Goal: Task Accomplishment & Management: Complete application form

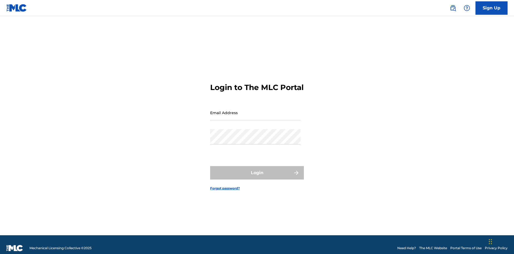
scroll to position [7, 0]
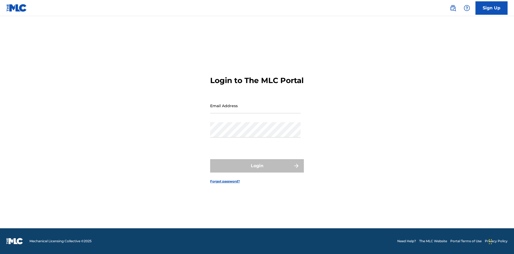
click at [256, 110] on input "Email Address" at bounding box center [255, 105] width 91 height 15
type input "Duke.McTesterson@gmail.com"
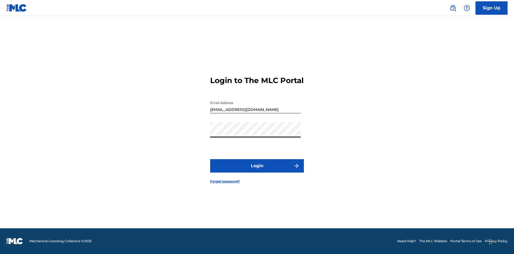
click at [257, 170] on button "Login" at bounding box center [257, 165] width 94 height 13
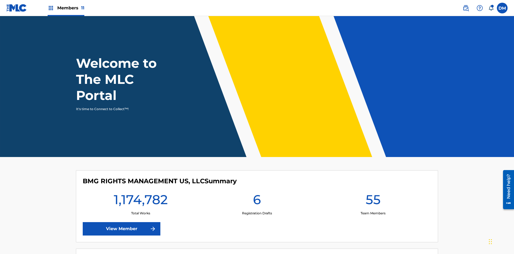
scroll to position [23, 0]
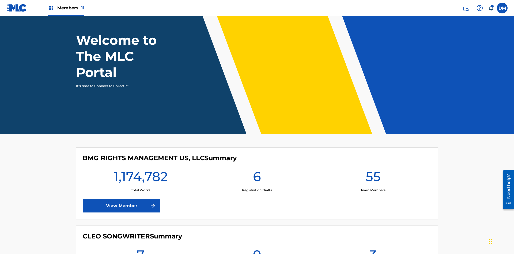
click at [66, 8] on span "Members 11" at bounding box center [70, 8] width 27 height 6
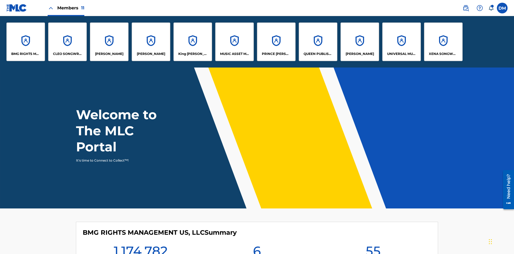
scroll to position [0, 0]
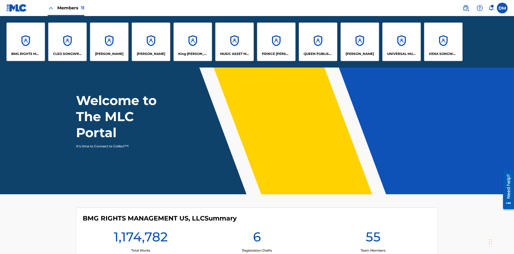
click at [401, 54] on p "UNIVERSAL MUSIC PUB GROUP" at bounding box center [401, 53] width 29 height 5
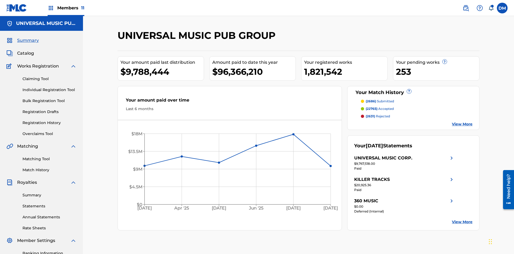
click at [50, 87] on link "Individual Registration Tool" at bounding box center [49, 90] width 54 height 6
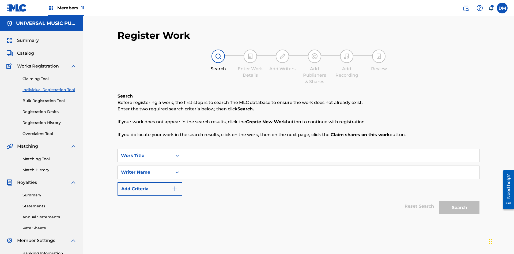
click at [331, 149] on input "Search Form" at bounding box center [330, 155] width 297 height 13
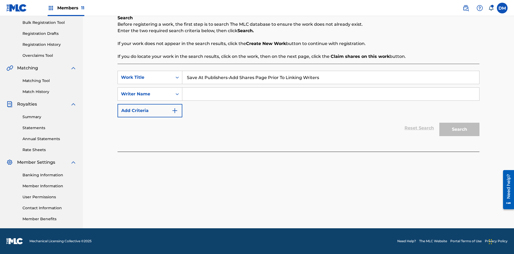
type input "Save At Publishers-Add Shares Page Prior To Linking Writers"
click at [331, 94] on input "Search Form" at bounding box center [330, 94] width 297 height 13
type input "QWERTYUIOP"
click at [460, 129] on button "Search" at bounding box center [459, 129] width 40 height 13
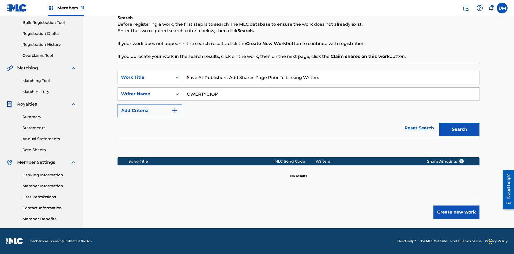
click at [457, 212] on button "Create new work" at bounding box center [457, 211] width 46 height 13
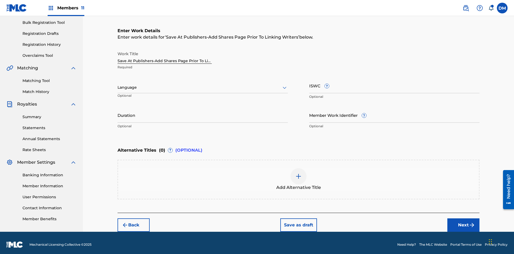
click at [203, 111] on input "Duration" at bounding box center [203, 114] width 170 height 15
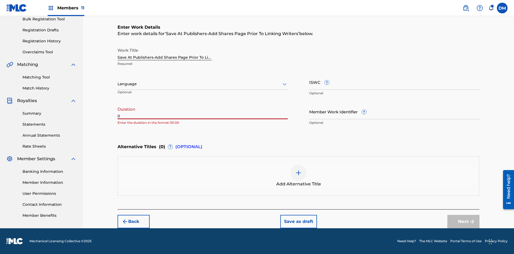
click at [203, 111] on input "0" at bounding box center [203, 111] width 170 height 15
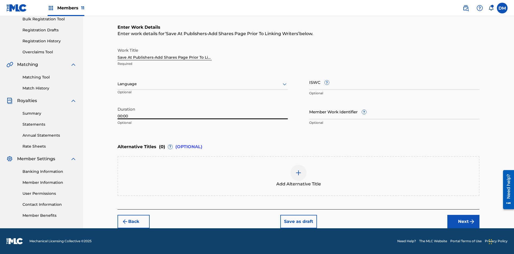
type input "00:00"
click at [285, 84] on icon at bounding box center [284, 84] width 6 height 6
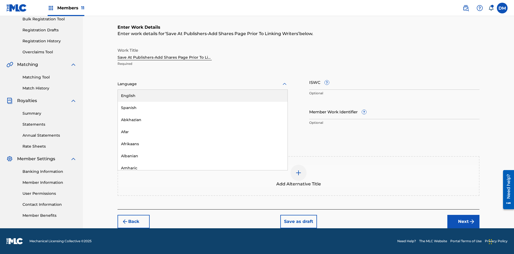
click at [203, 132] on div "Afar" at bounding box center [203, 132] width 170 height 12
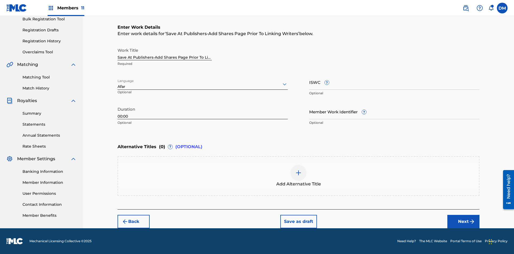
click at [395, 111] on input "Member Work Identifier ?" at bounding box center [394, 111] width 170 height 15
type input "2025.08.28.04"
click at [395, 82] on input "ISWC ?" at bounding box center [394, 81] width 170 height 15
type input "T-123.456.789-4"
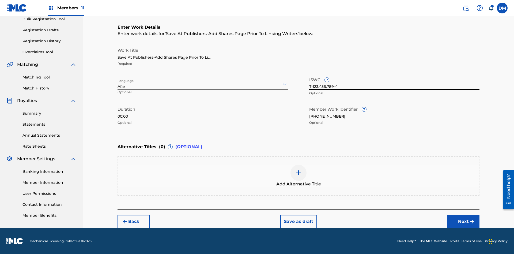
click at [299, 176] on img at bounding box center [298, 173] width 6 height 6
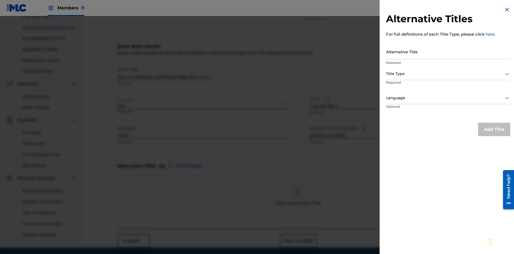
click at [448, 51] on input "Alternative Title" at bounding box center [448, 51] width 124 height 15
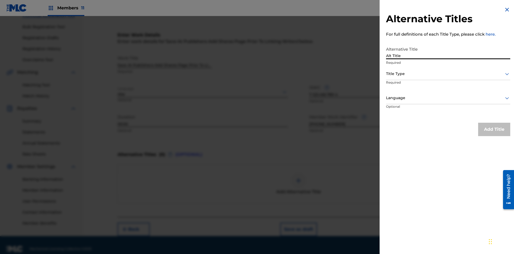
type input "Alt Title"
click at [448, 74] on div at bounding box center [448, 73] width 124 height 7
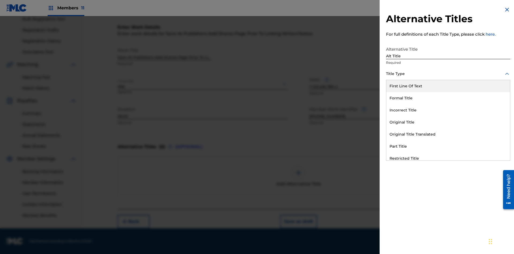
click at [448, 122] on div "Original Title" at bounding box center [448, 122] width 124 height 12
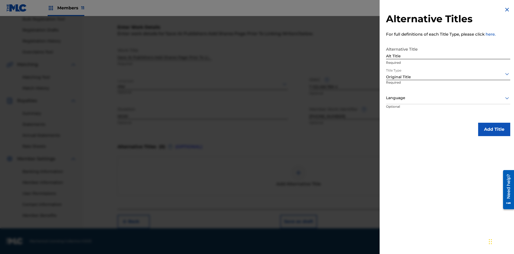
click at [448, 98] on div at bounding box center [448, 98] width 124 height 7
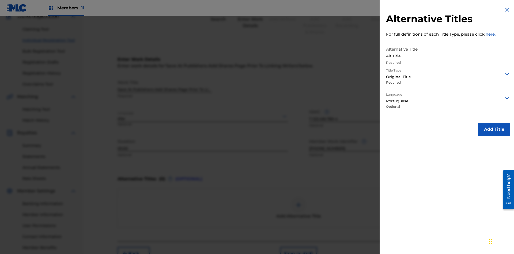
click at [494, 129] on button "Add Title" at bounding box center [494, 129] width 32 height 13
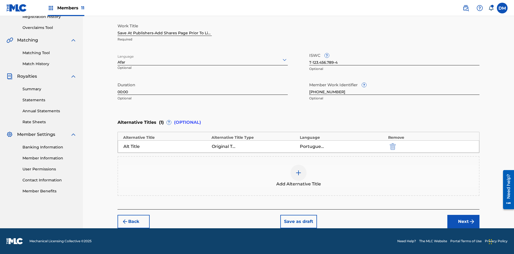
click at [464, 221] on button "Next" at bounding box center [464, 221] width 32 height 13
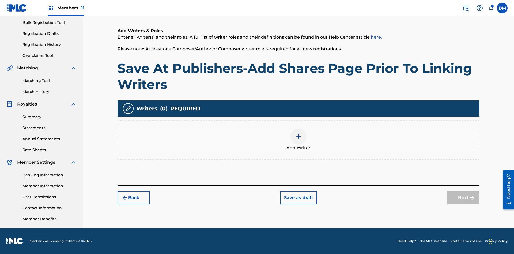
click at [299, 140] on img at bounding box center [298, 136] width 6 height 6
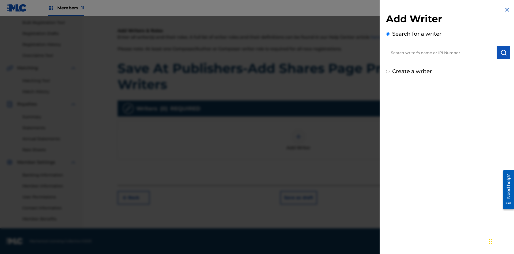
click at [442, 52] on input "text" at bounding box center [441, 52] width 111 height 13
type input "MARK STEVEN BERKOWITZ"
click at [504, 52] on img "submit" at bounding box center [504, 52] width 6 height 6
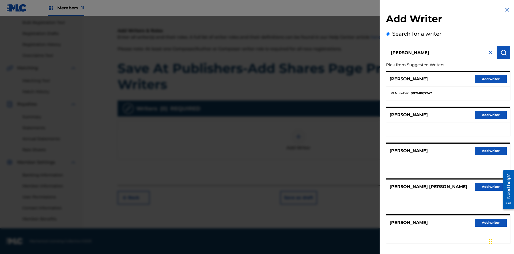
click at [491, 79] on button "Add writer" at bounding box center [491, 79] width 32 height 8
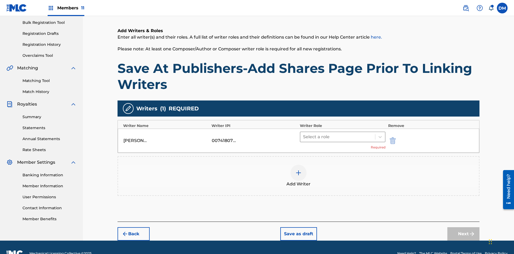
click at [304, 134] on input "text" at bounding box center [303, 137] width 1 height 6
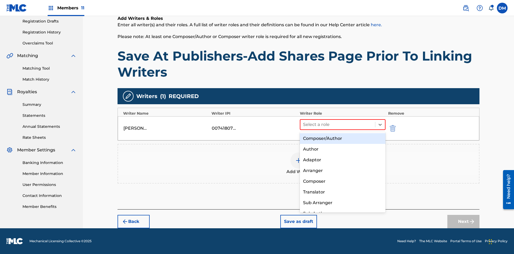
click at [343, 181] on div "Composer" at bounding box center [343, 181] width 86 height 11
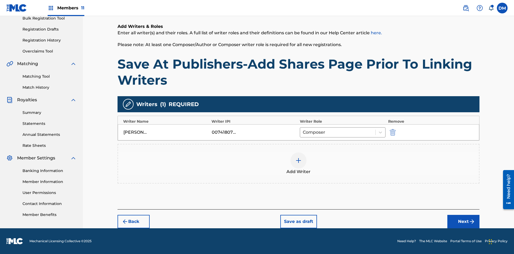
click at [464, 221] on button "Next" at bounding box center [464, 221] width 32 height 13
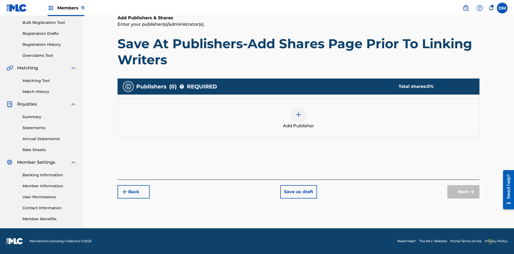
click at [299, 114] on img at bounding box center [298, 114] width 6 height 6
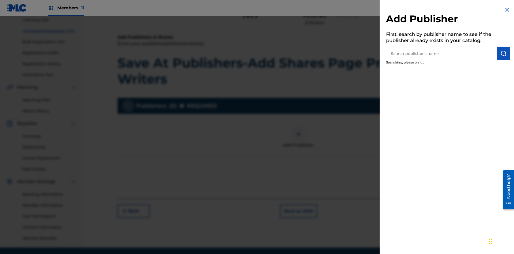
click at [442, 53] on input "text" at bounding box center [441, 53] width 111 height 13
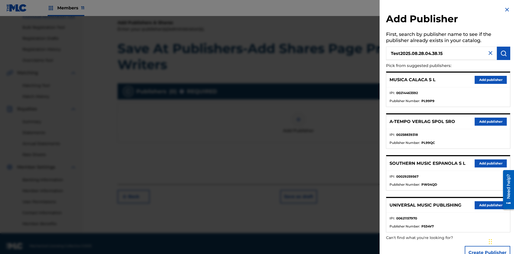
scroll to position [78, 0]
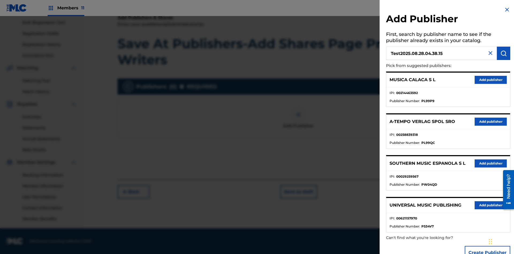
type input "Test2025.08.28.04.38.15"
click at [504, 53] on img "submit" at bounding box center [504, 53] width 6 height 6
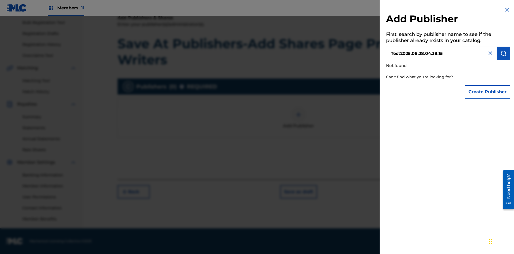
click at [488, 92] on button "Create Publisher" at bounding box center [488, 91] width 46 height 13
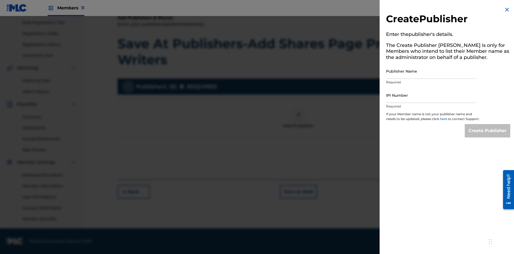
click at [431, 71] on input "Publisher Name" at bounding box center [431, 70] width 91 height 15
type input "Test2025.08.28.04.38.20"
click at [431, 95] on input "IPI Number" at bounding box center [431, 95] width 91 height 15
type input "00595839777"
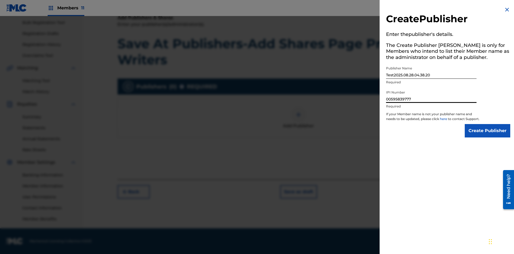
click at [488, 136] on input "Create Publisher" at bounding box center [488, 130] width 46 height 13
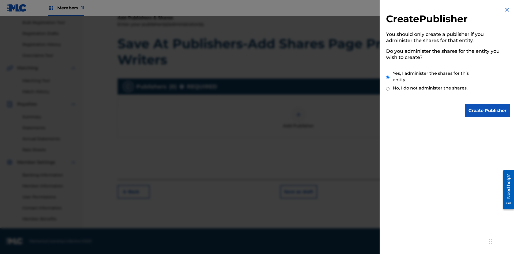
click at [388, 77] on input "Yes, I administer the shares for this entity" at bounding box center [387, 78] width 3 height 12
click at [488, 111] on input "Create Publisher" at bounding box center [488, 110] width 46 height 13
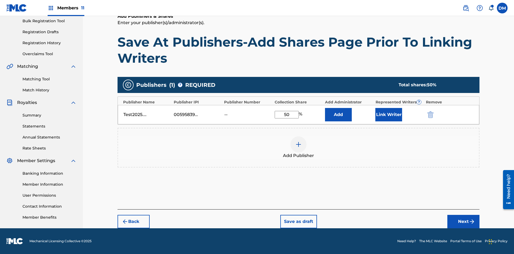
scroll to position [80, 0]
type input "50"
click at [389, 114] on button "Link Writer" at bounding box center [388, 114] width 27 height 13
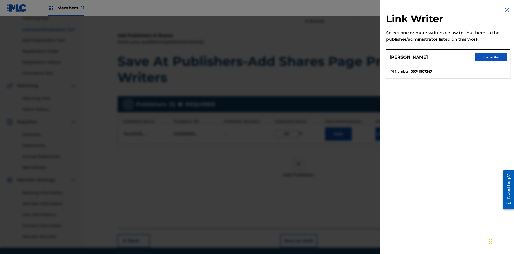
click at [491, 57] on button "Link writer" at bounding box center [491, 57] width 32 height 8
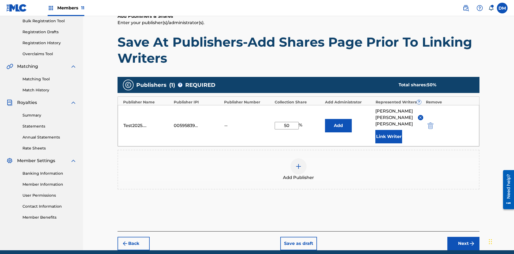
click at [389, 130] on button "Link Writer" at bounding box center [388, 136] width 27 height 13
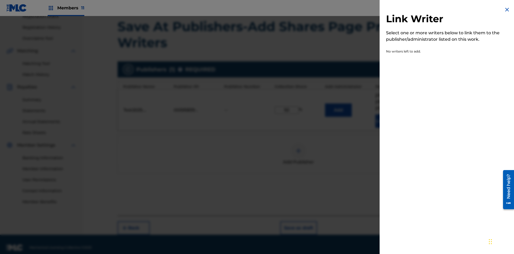
click at [507, 10] on img at bounding box center [507, 9] width 6 height 6
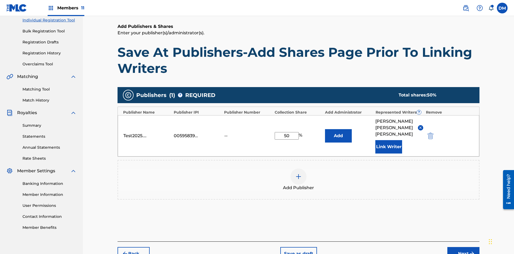
scroll to position [95, 0]
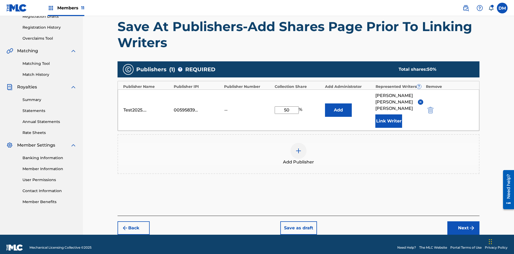
click at [339, 107] on button "Add" at bounding box center [338, 109] width 27 height 13
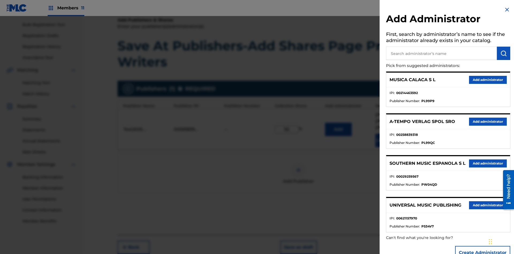
click at [442, 53] on input "text" at bounding box center [441, 53] width 111 height 13
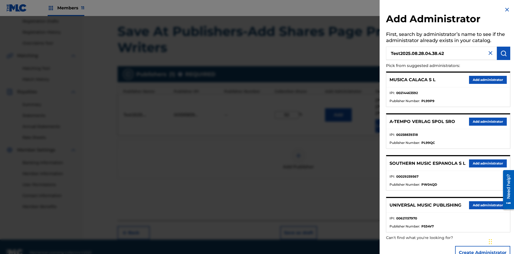
type input "Test2025.08.28.04.38.42"
click at [504, 53] on img "submit" at bounding box center [504, 53] width 6 height 6
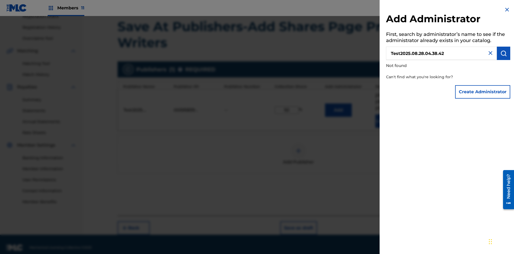
click at [483, 92] on button "Create Administrator" at bounding box center [482, 91] width 55 height 13
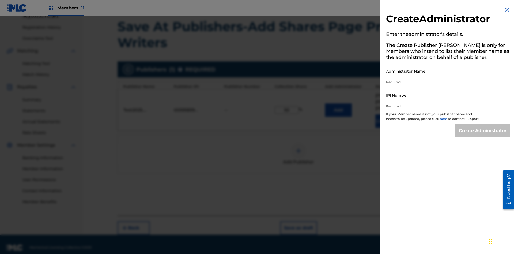
click at [431, 71] on input "Administrator Name" at bounding box center [431, 70] width 91 height 15
type input "Test2025.08.28.04.38.47"
click at [431, 95] on input "IPI Number" at bounding box center [431, 95] width 91 height 15
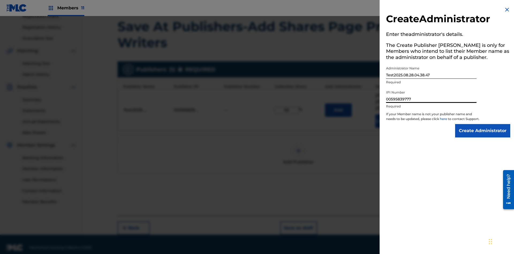
type input "00595839777"
click at [483, 136] on input "Create Administrator" at bounding box center [482, 130] width 55 height 13
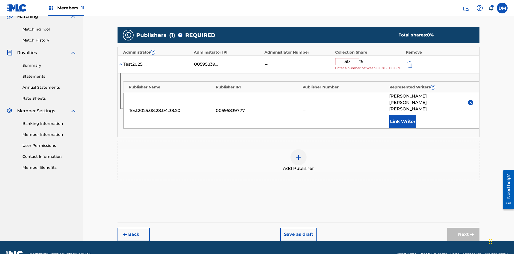
scroll to position [125, 0]
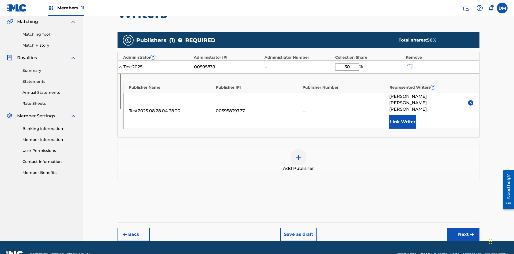
type input "50"
click at [298, 228] on button "Save as draft" at bounding box center [298, 234] width 37 height 13
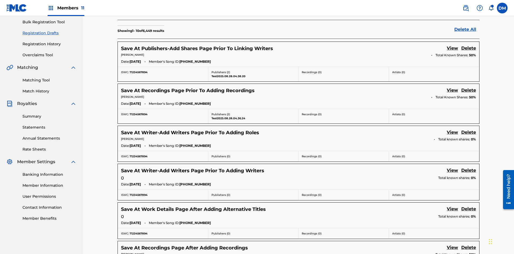
click at [453, 45] on link "View" at bounding box center [452, 48] width 11 height 7
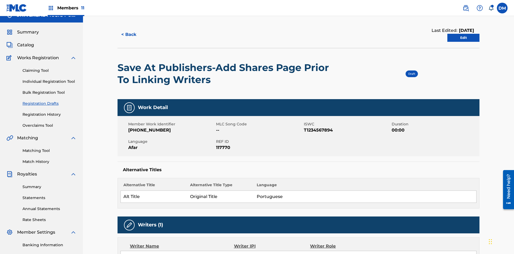
click at [464, 36] on link "Edit" at bounding box center [464, 38] width 32 height 8
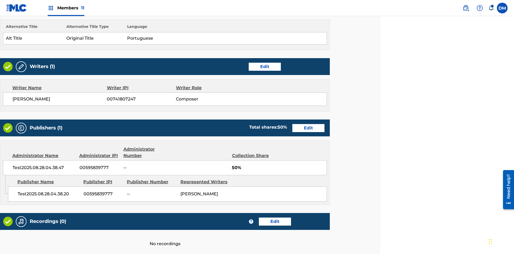
scroll to position [206, 134]
